Goal: Information Seeking & Learning: Learn about a topic

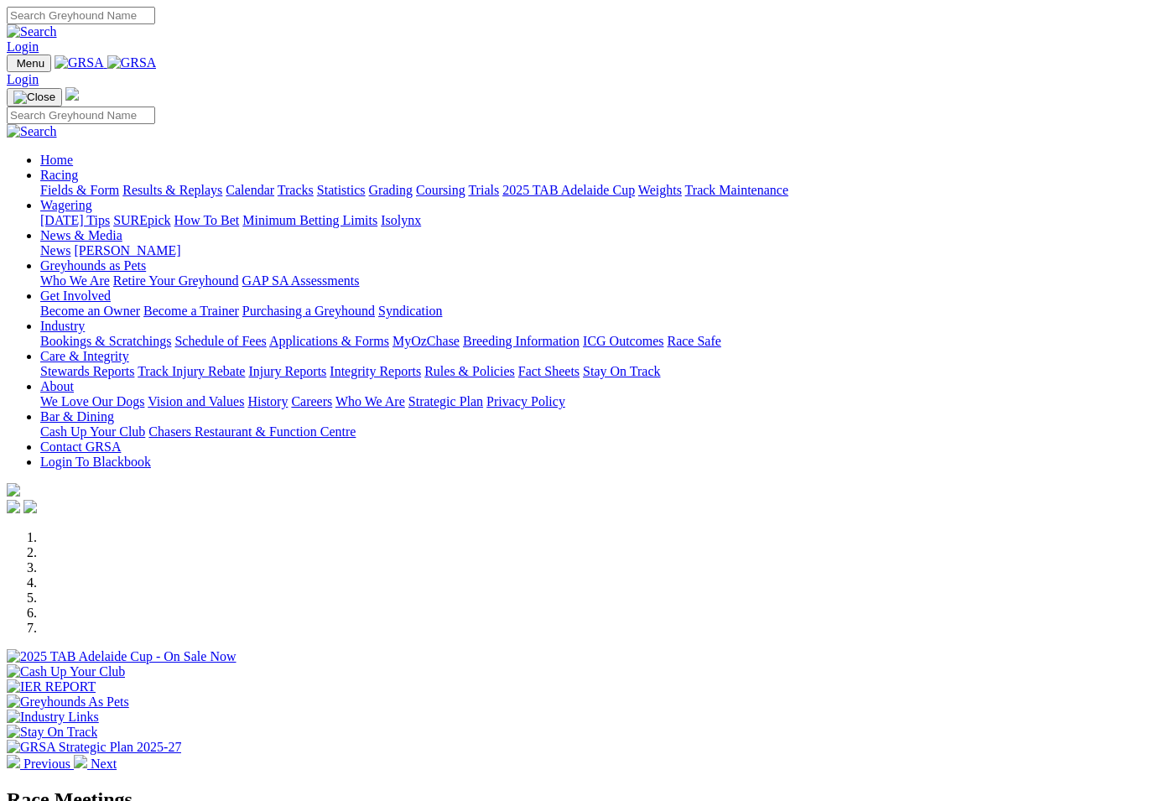
click at [78, 168] on link "Racing" at bounding box center [59, 175] width 38 height 14
click at [208, 183] on link "Results & Replays" at bounding box center [172, 190] width 100 height 14
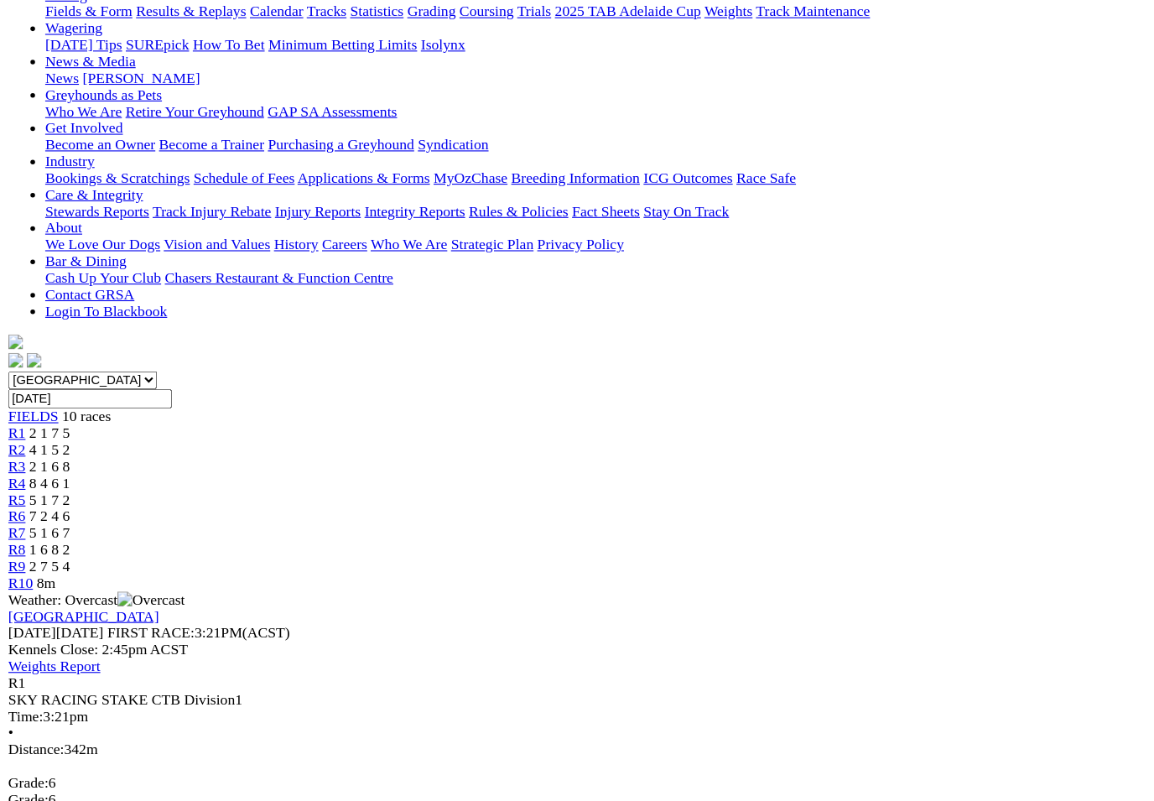
scroll to position [163, 0]
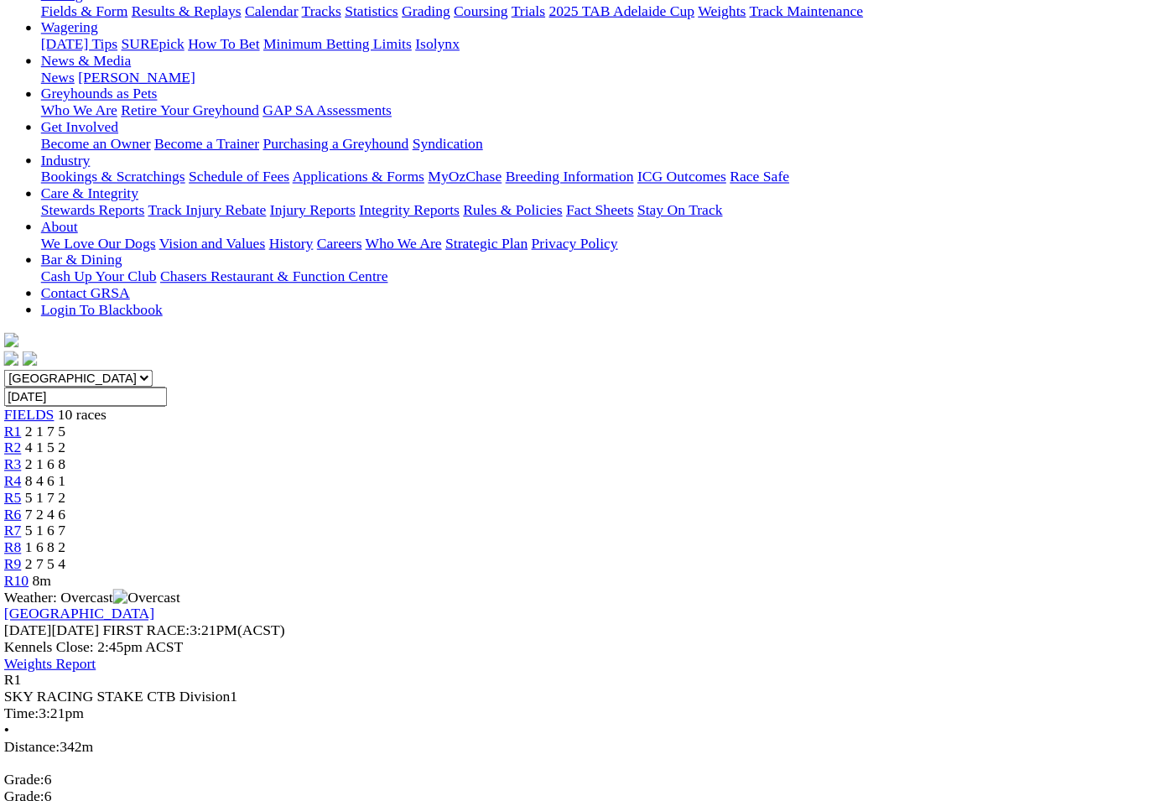
click at [63, 448] on span "4 1 5 2" at bounding box center [44, 455] width 37 height 14
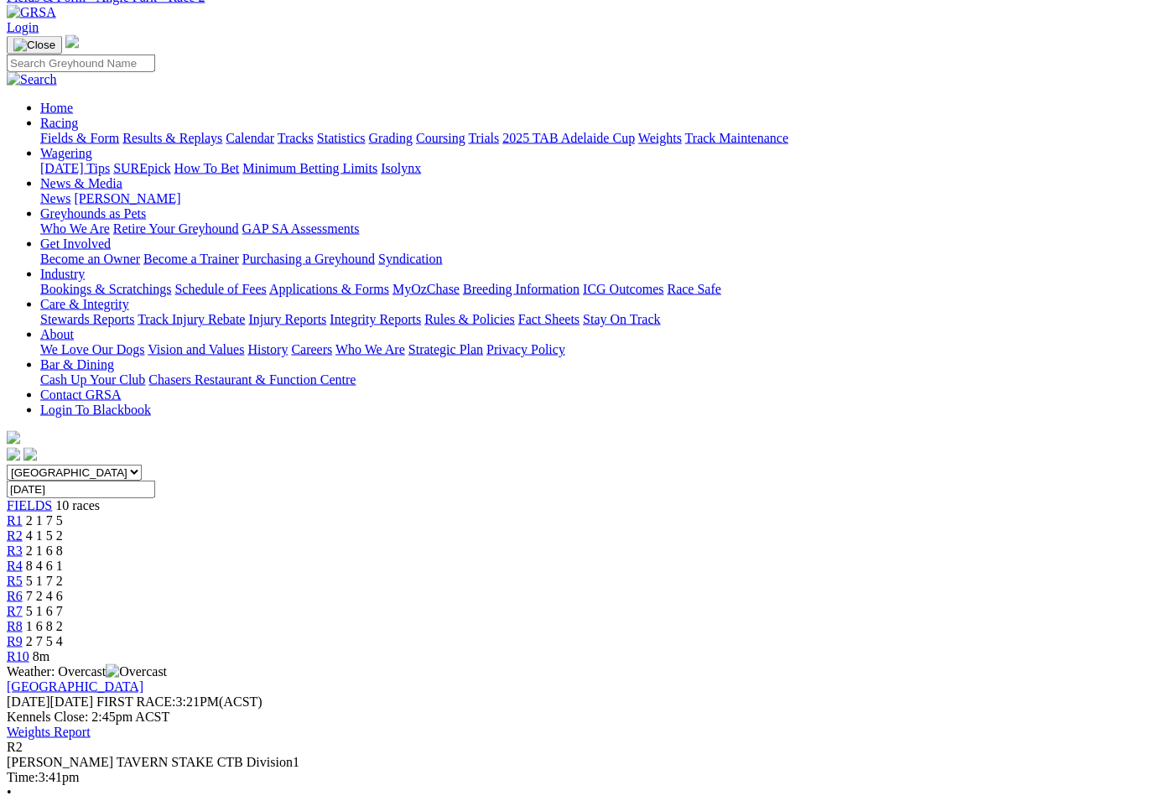
scroll to position [85, 0]
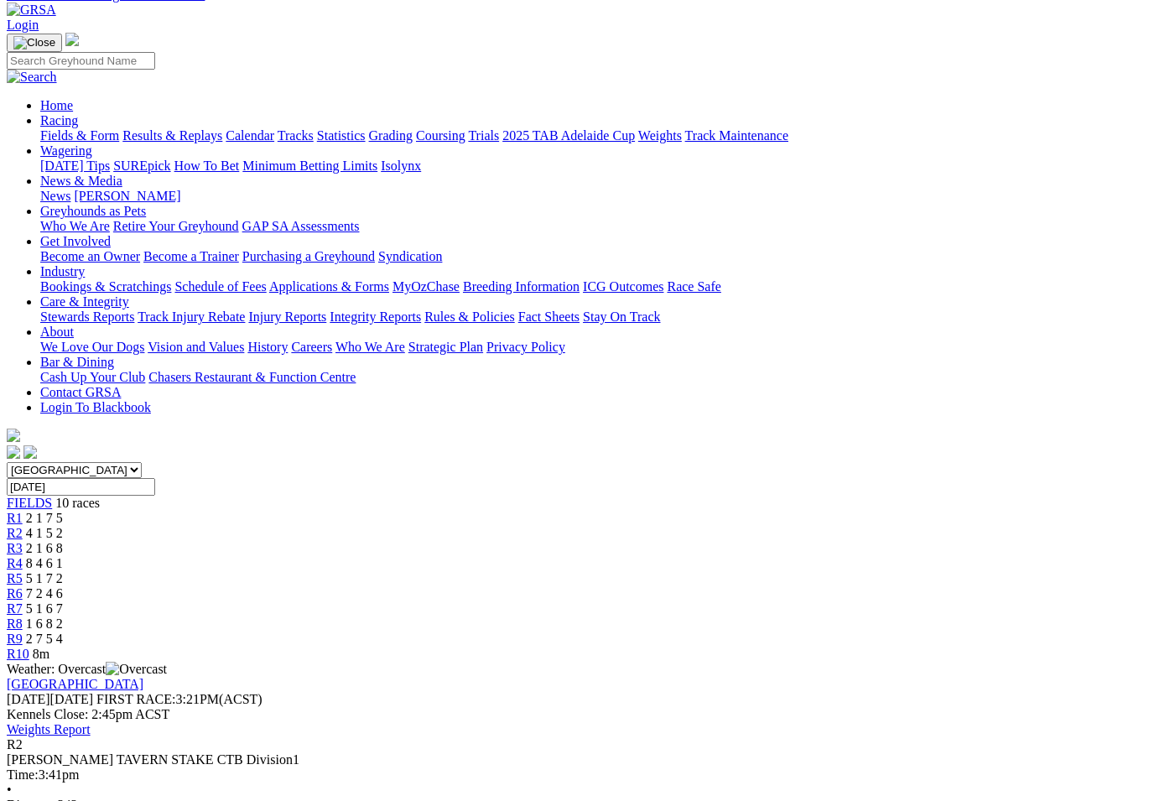
click at [23, 541] on link "R3" at bounding box center [15, 548] width 16 height 14
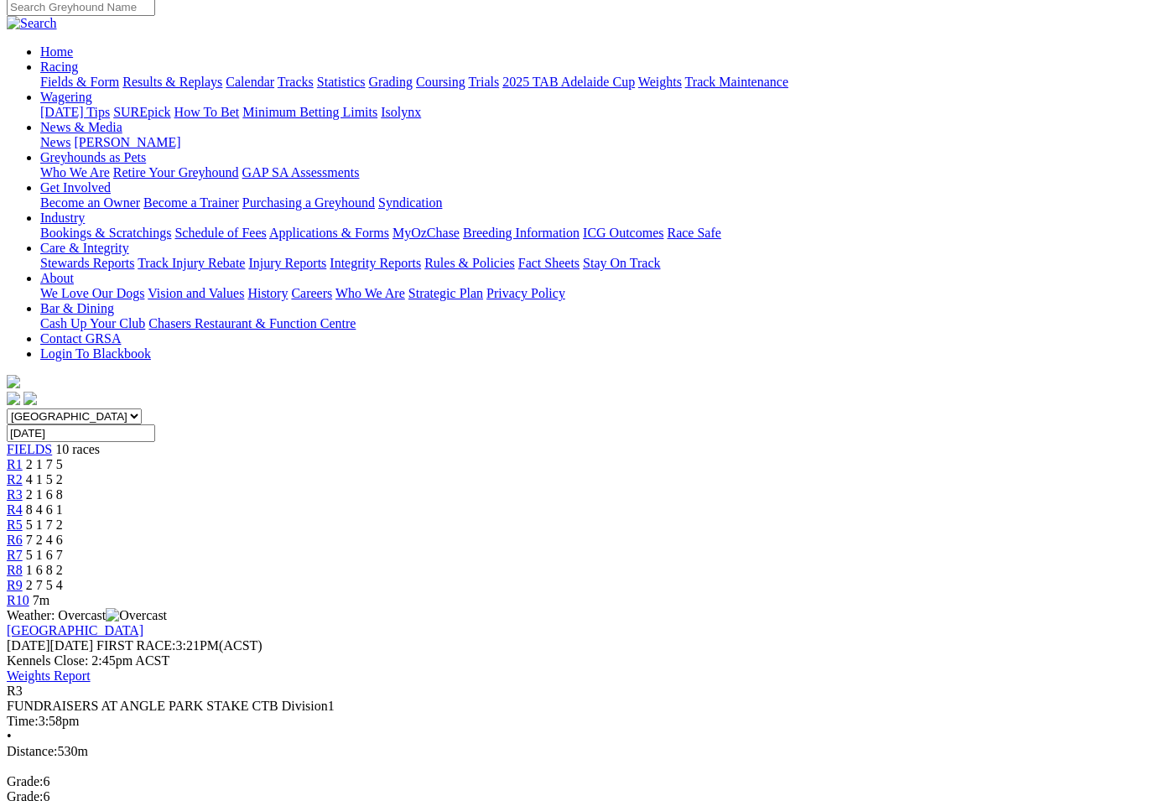
scroll to position [157, 0]
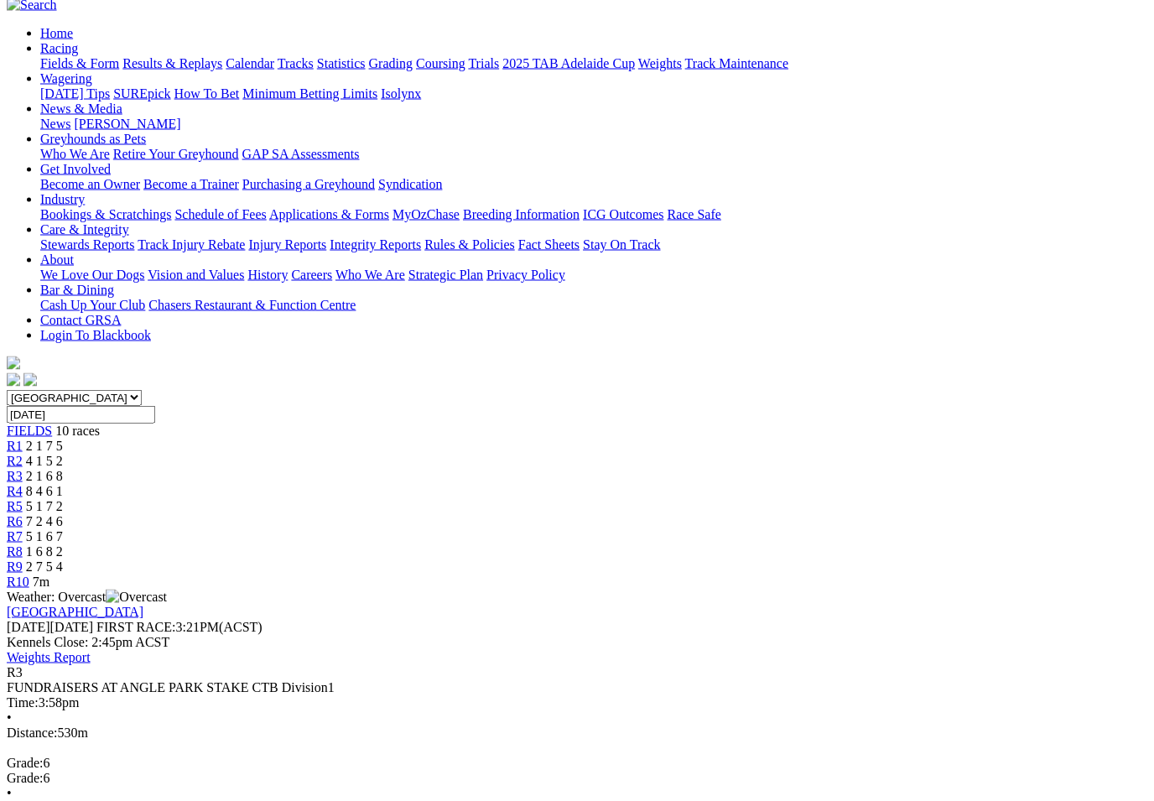
click at [23, 484] on span "R4" at bounding box center [15, 491] width 16 height 14
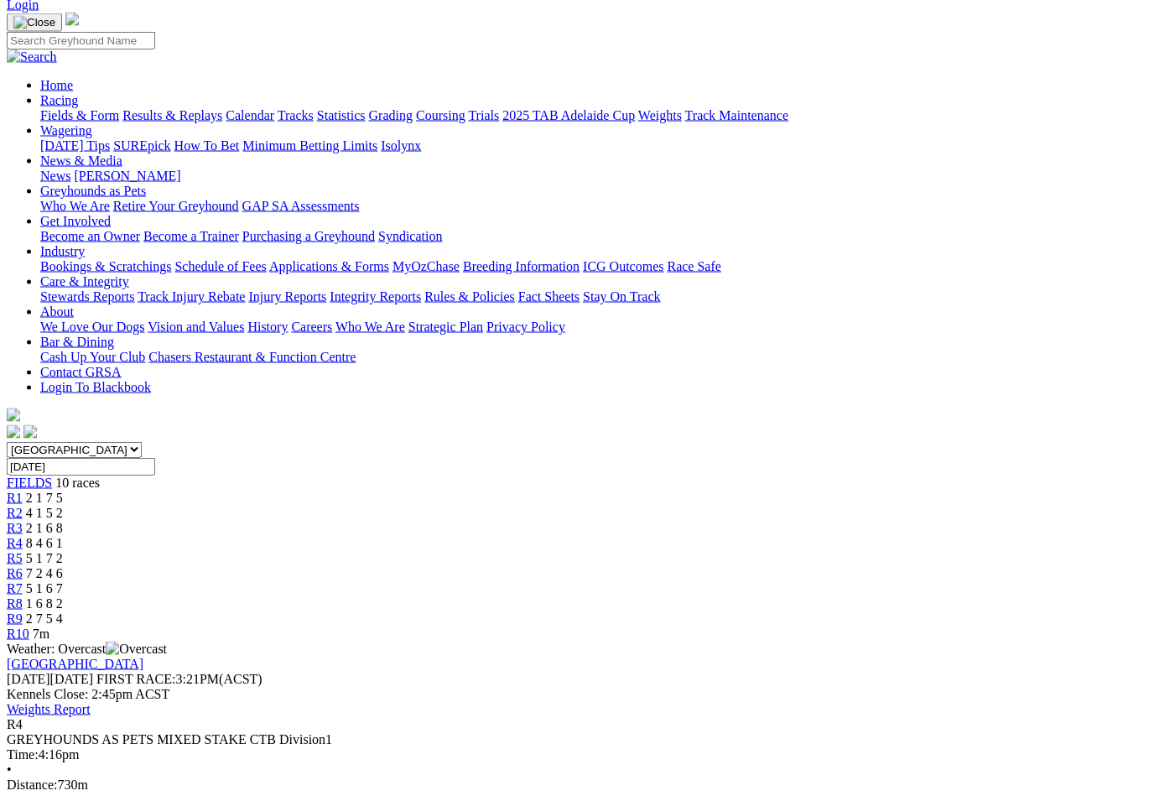
scroll to position [124, 0]
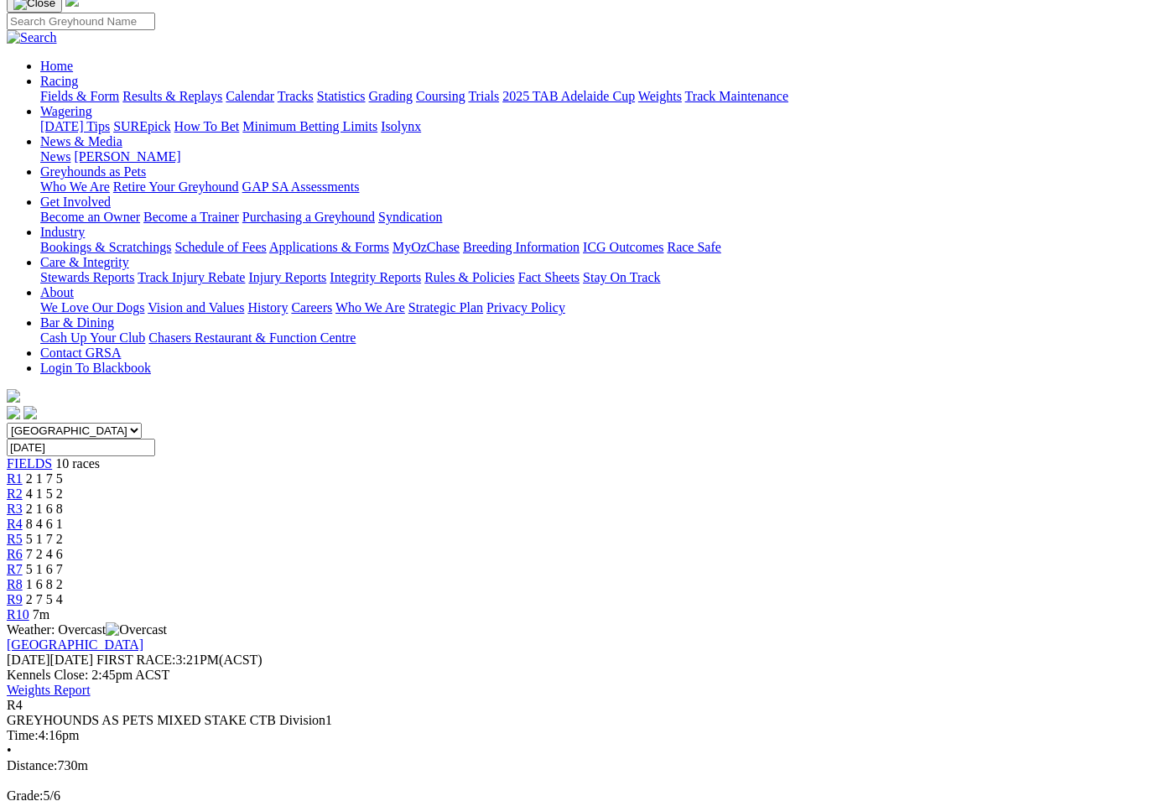
click at [23, 532] on link "R5" at bounding box center [15, 539] width 16 height 14
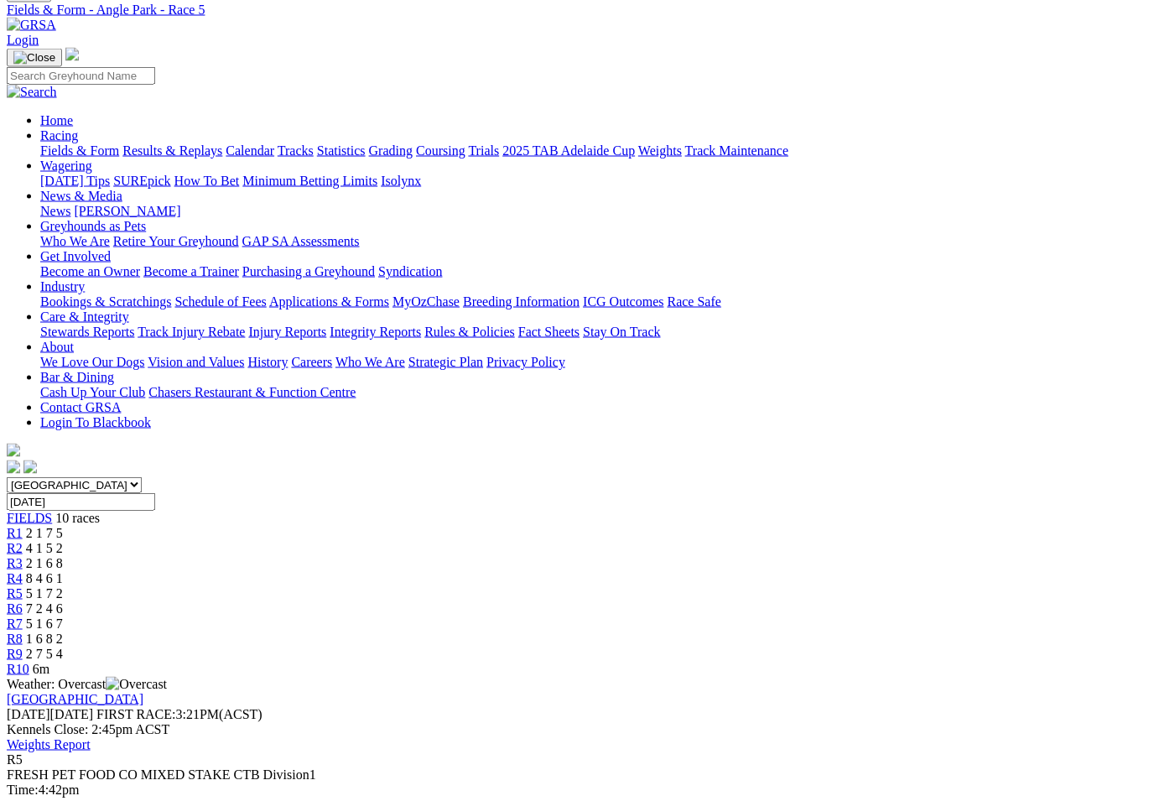
scroll to position [70, 0]
click at [23, 600] on span "R6" at bounding box center [15, 607] width 16 height 14
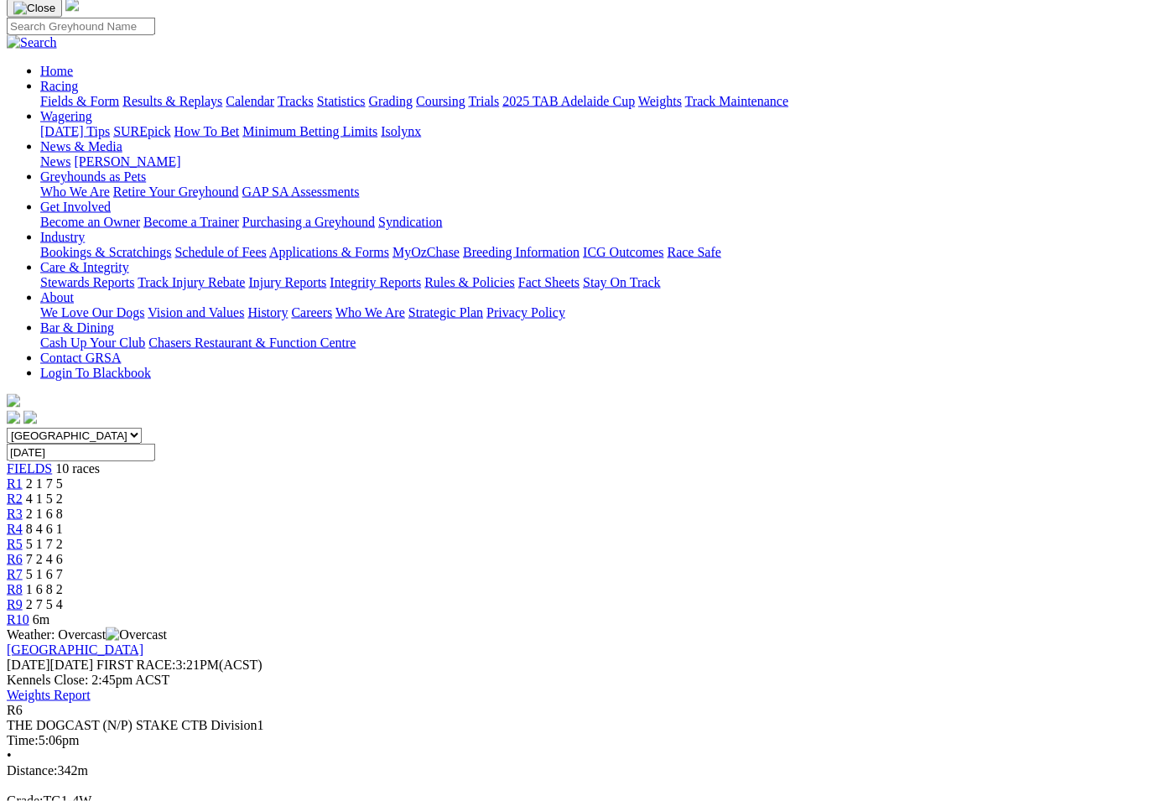
scroll to position [121, 0]
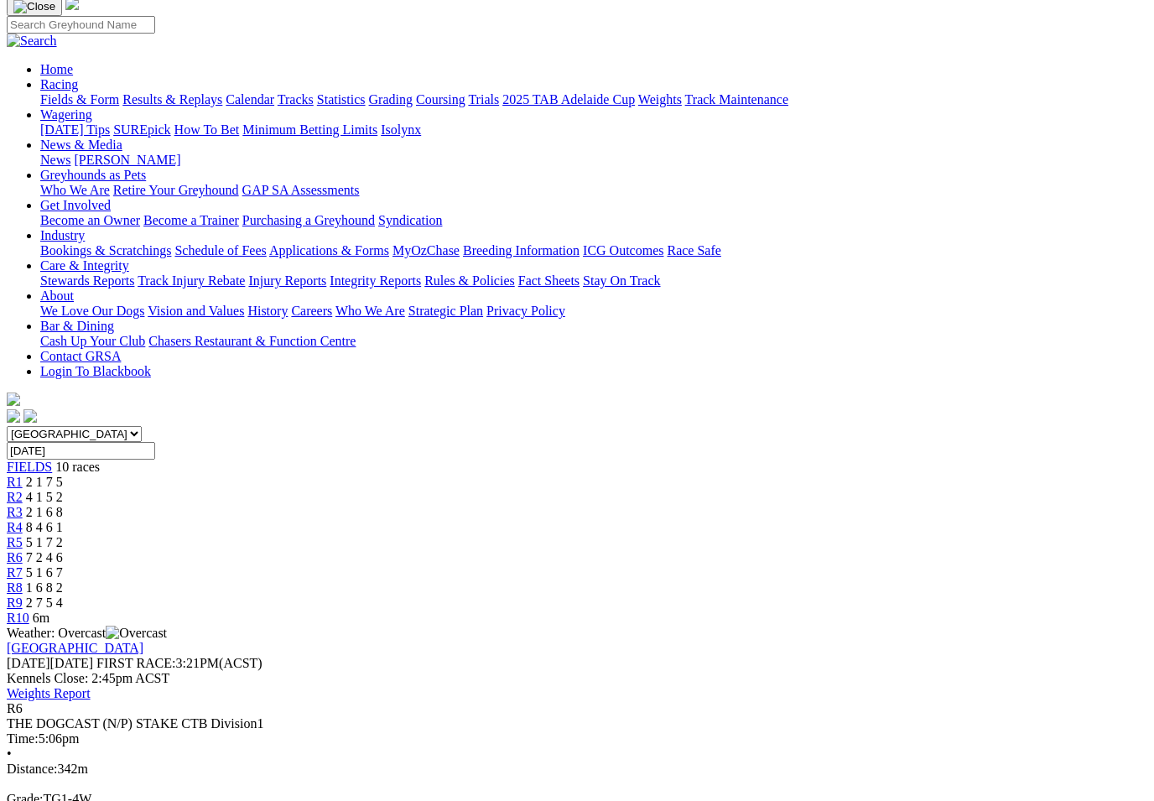
click at [23, 565] on link "R7" at bounding box center [15, 572] width 16 height 14
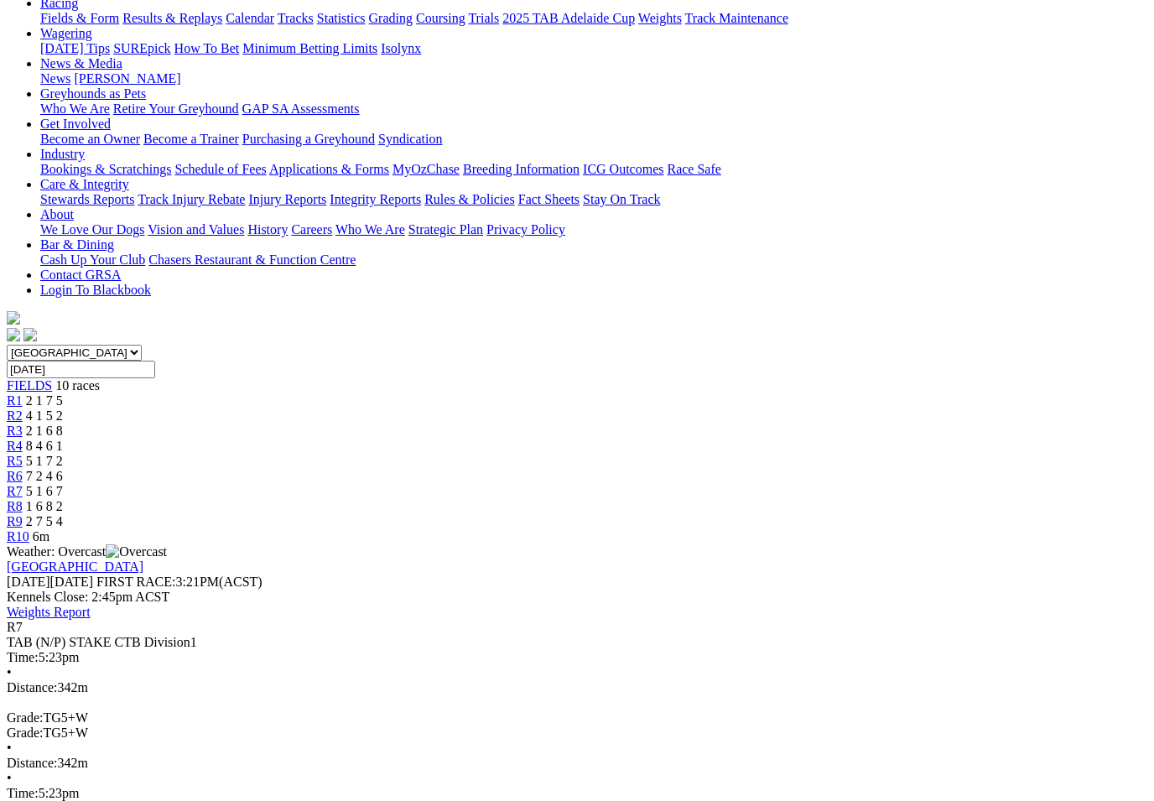
scroll to position [212, 0]
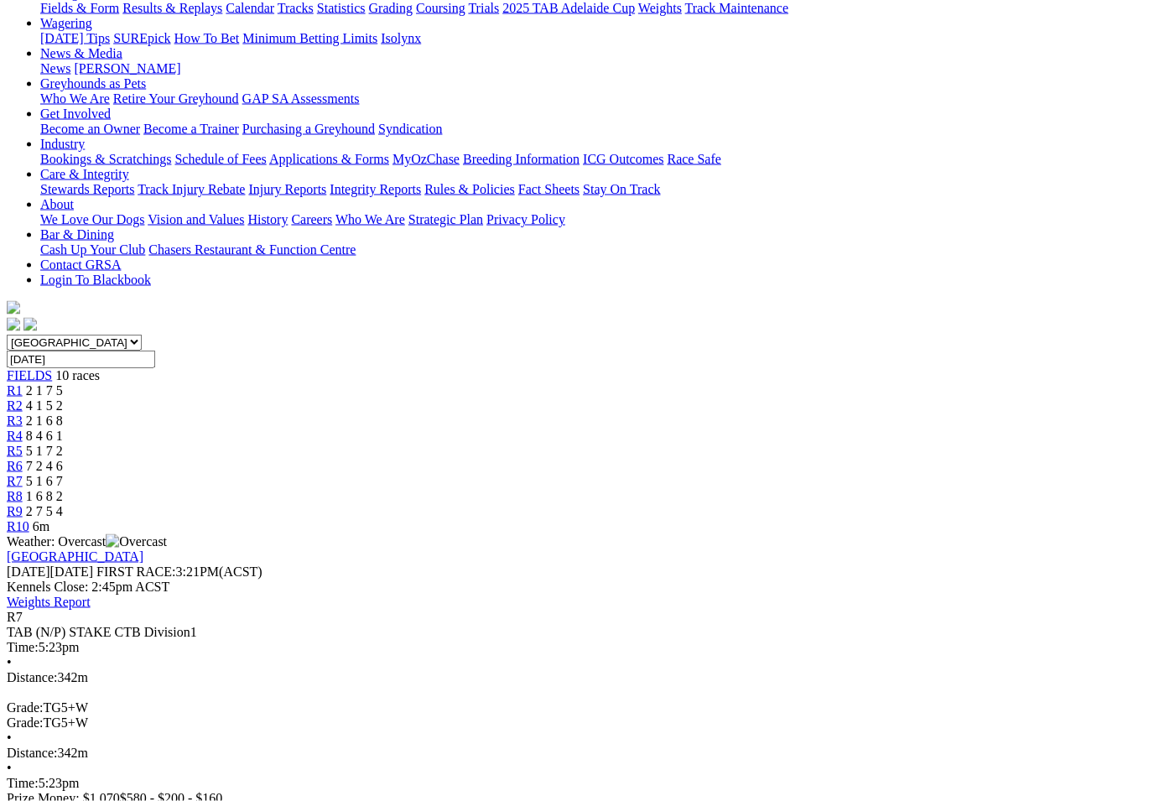
click at [23, 489] on span "R8" at bounding box center [15, 496] width 16 height 14
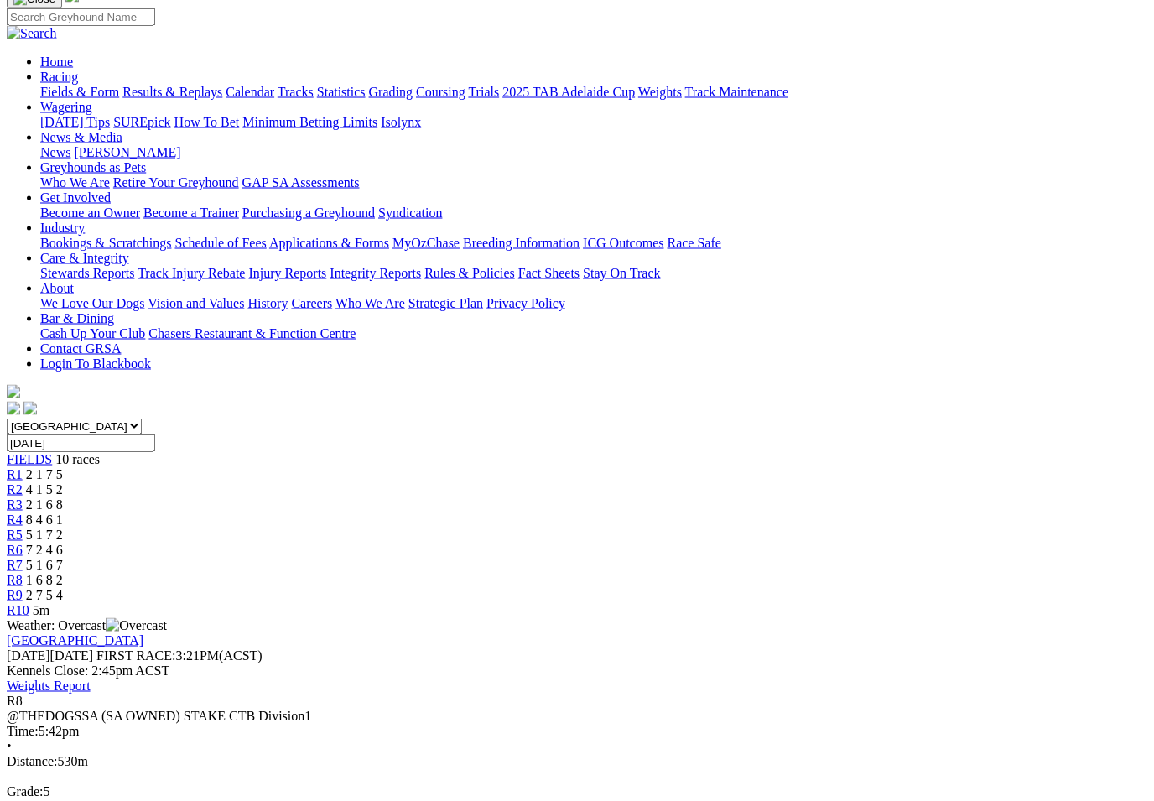
scroll to position [130, 0]
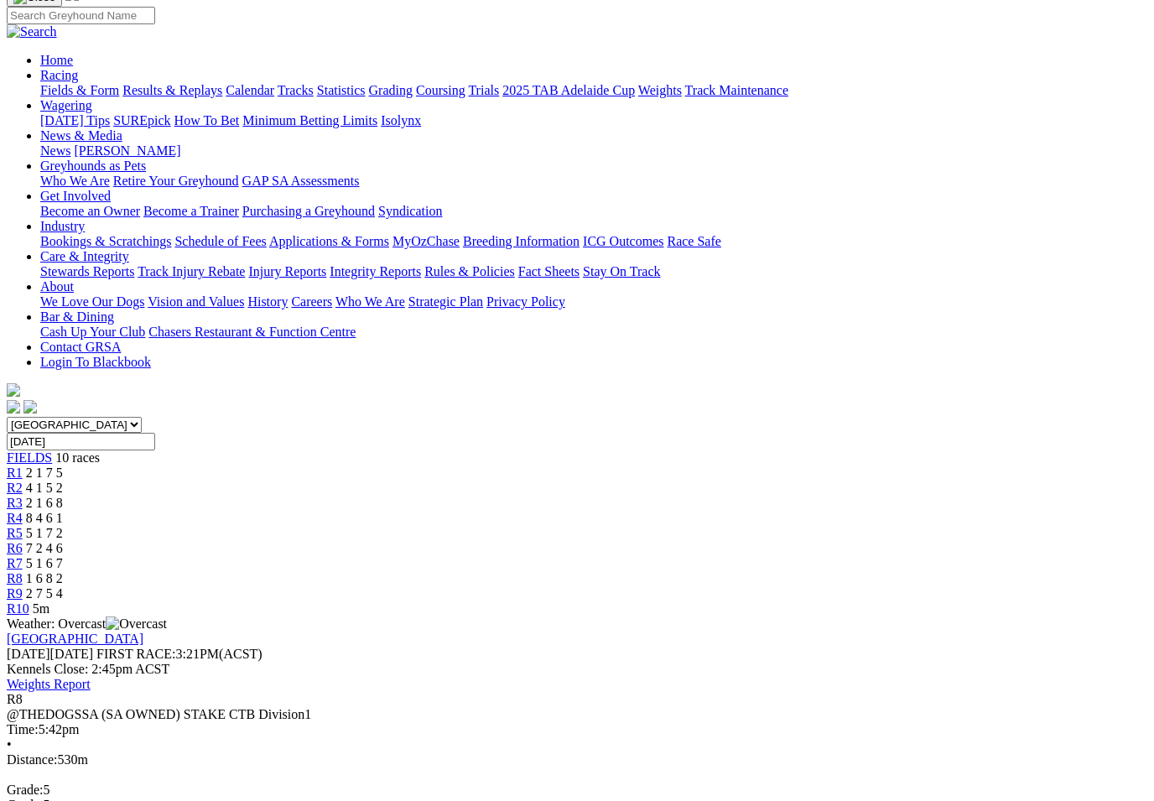
click at [23, 586] on span "R9" at bounding box center [15, 593] width 16 height 14
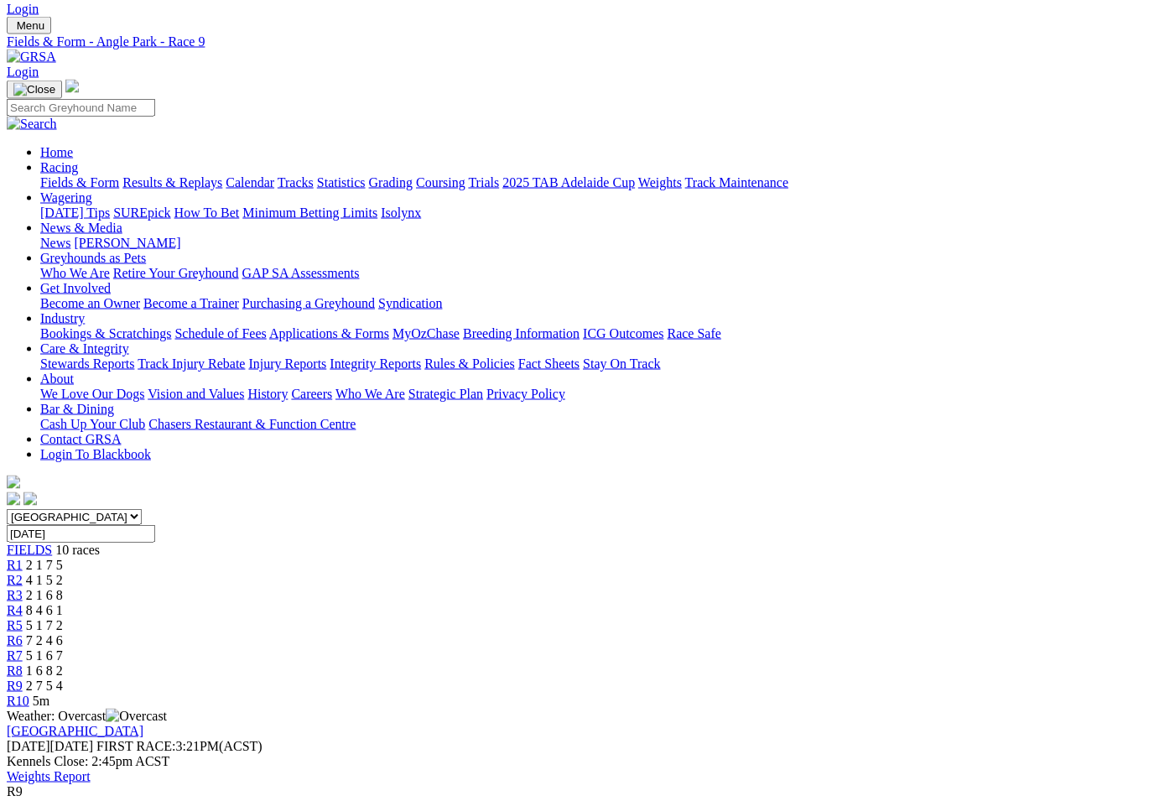
scroll to position [39, 0]
click at [29, 693] on span "R10" at bounding box center [18, 700] width 23 height 14
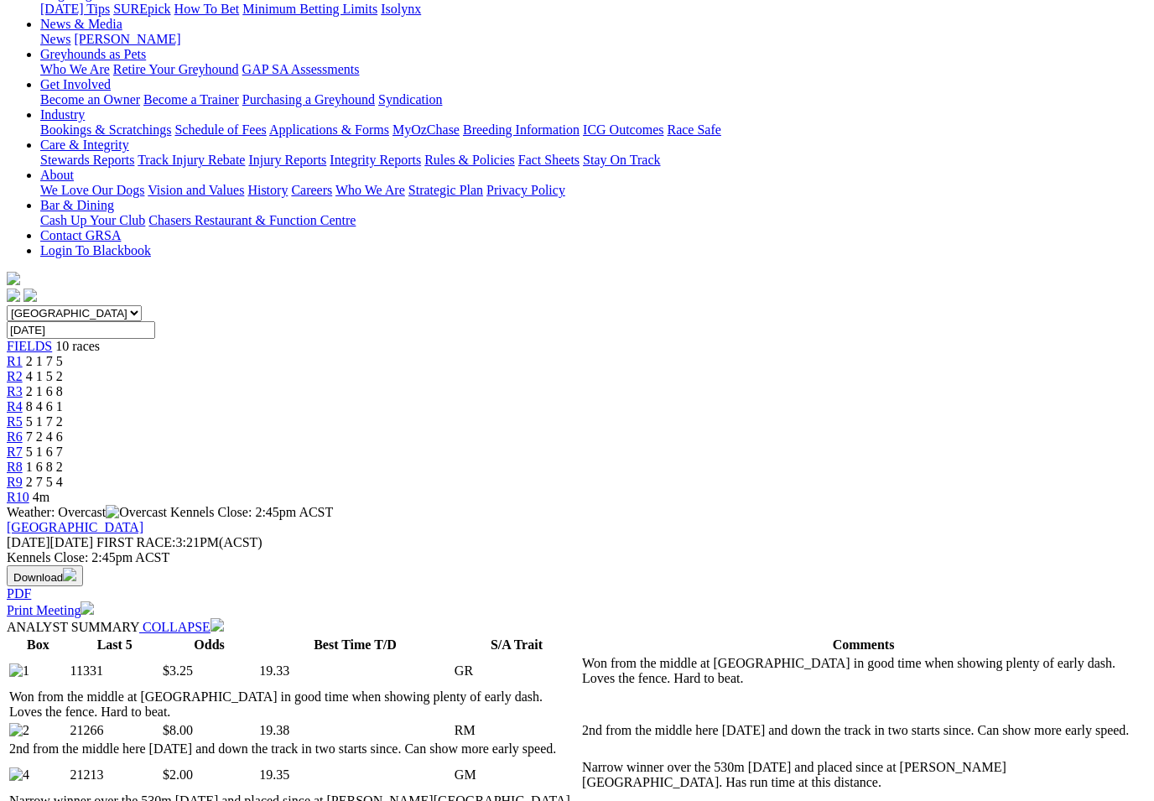
scroll to position [240, 0]
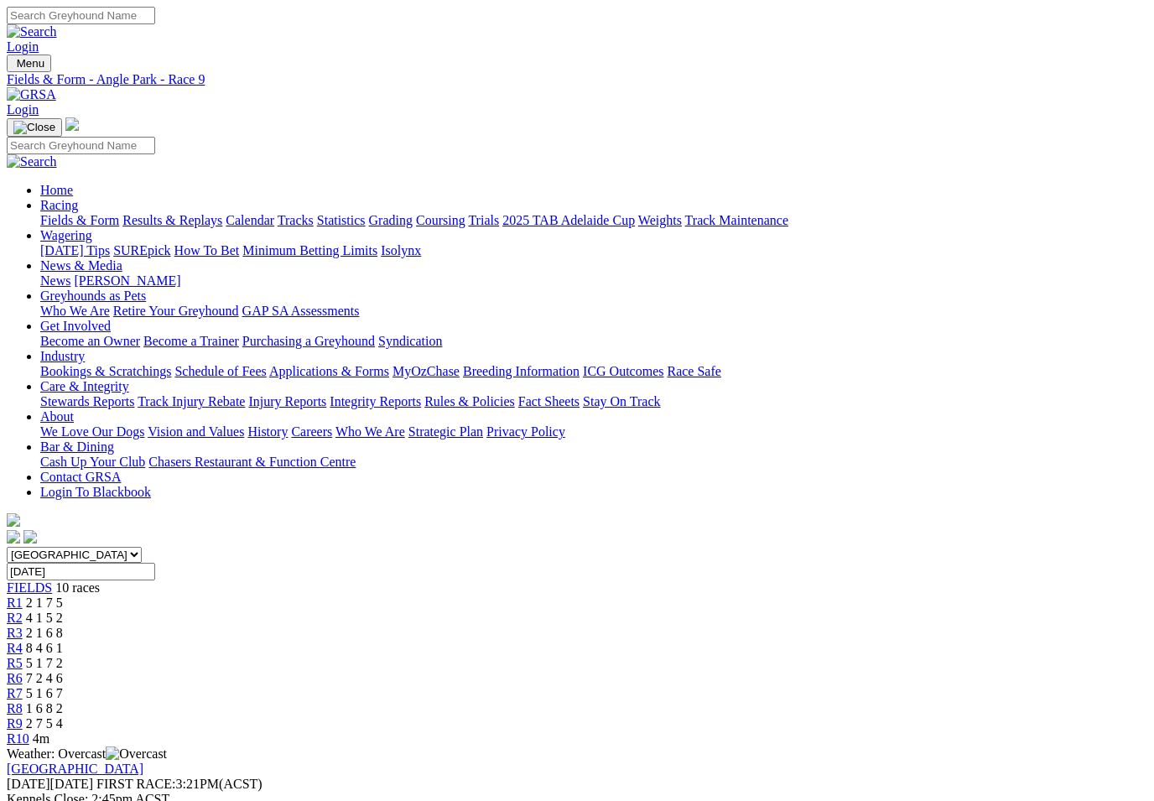
scroll to position [66, 0]
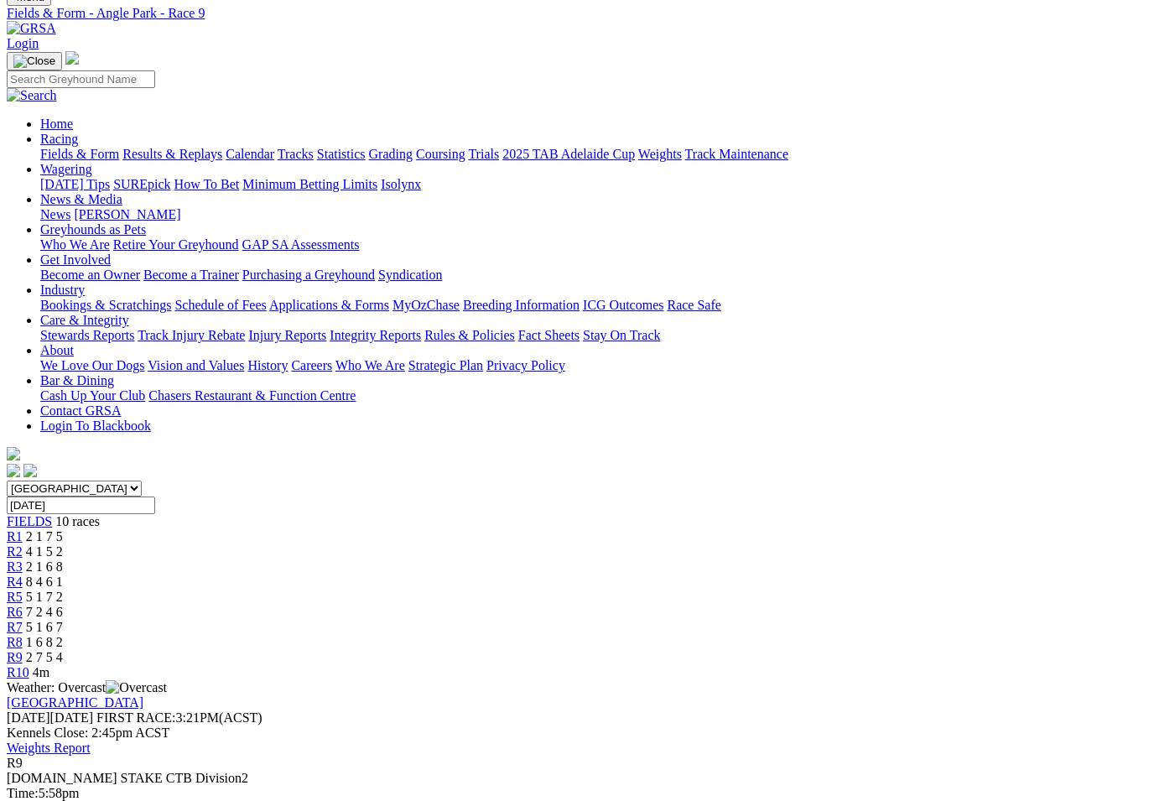
click at [70, 147] on link "Fields & Form" at bounding box center [79, 154] width 79 height 14
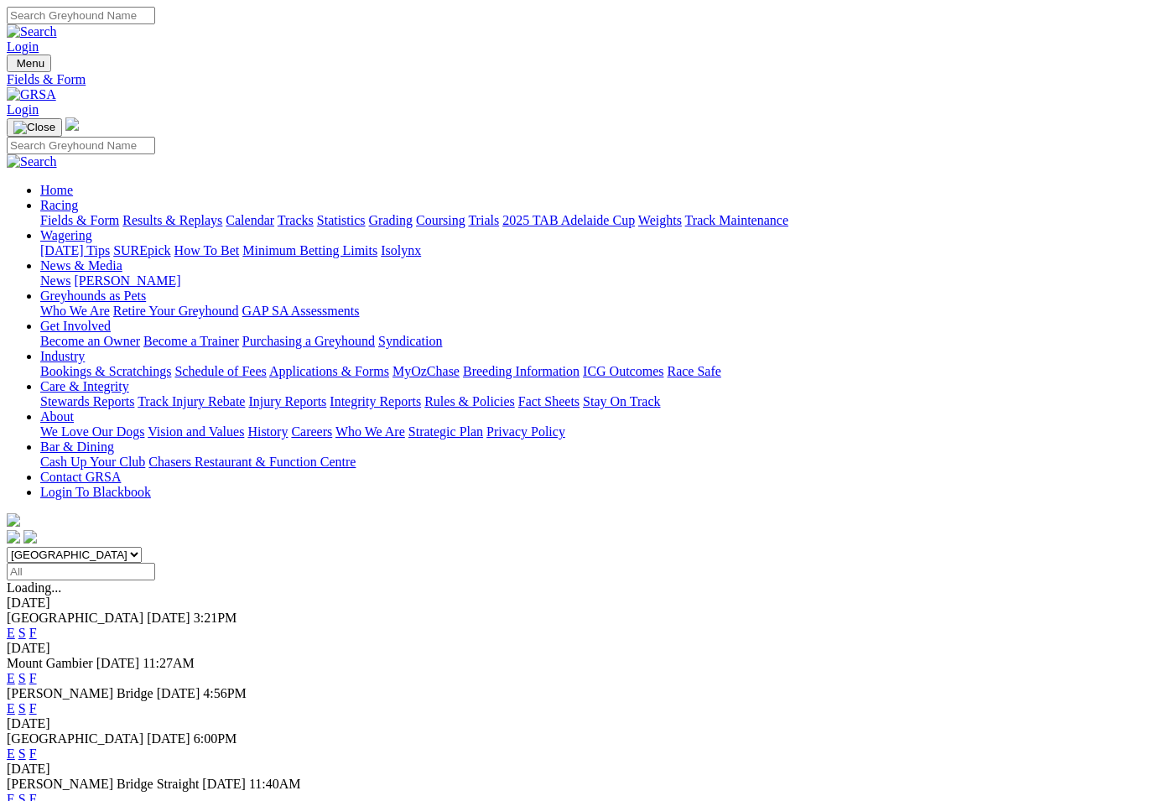
click at [37, 746] on link "F" at bounding box center [33, 753] width 8 height 14
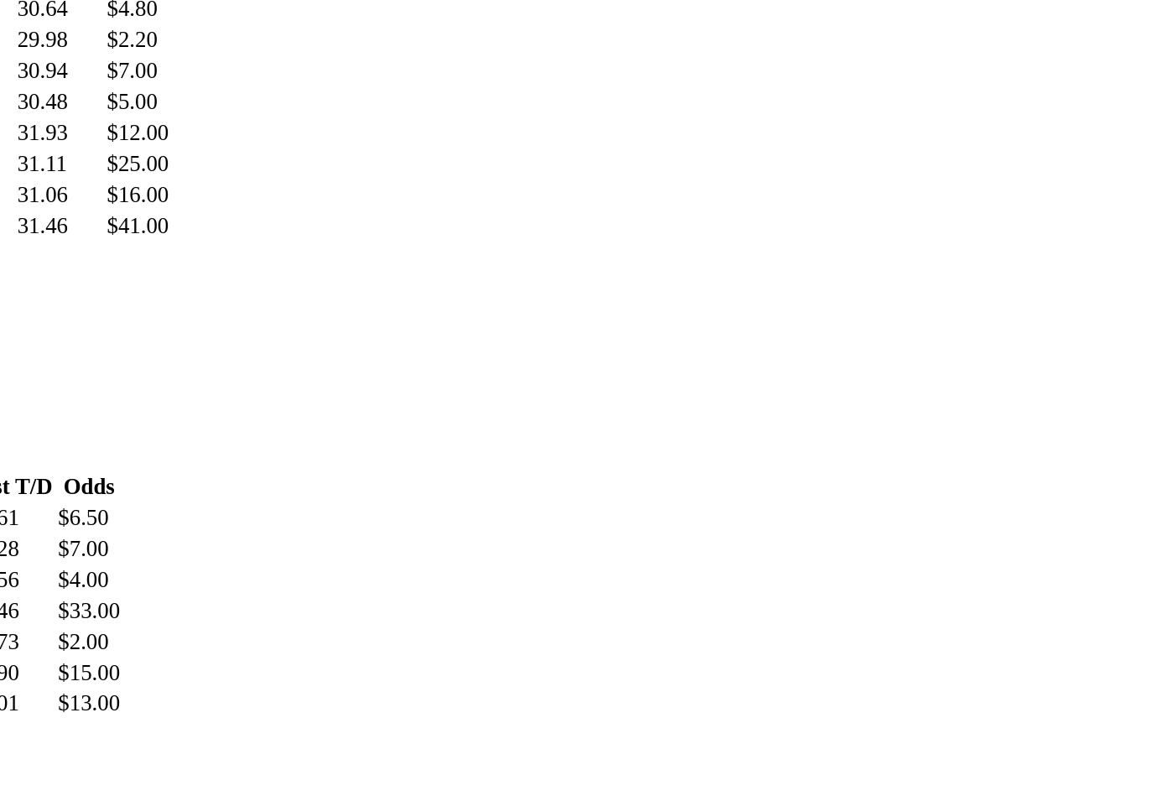
scroll to position [1583, 15]
